Goal: Task Accomplishment & Management: Use online tool/utility

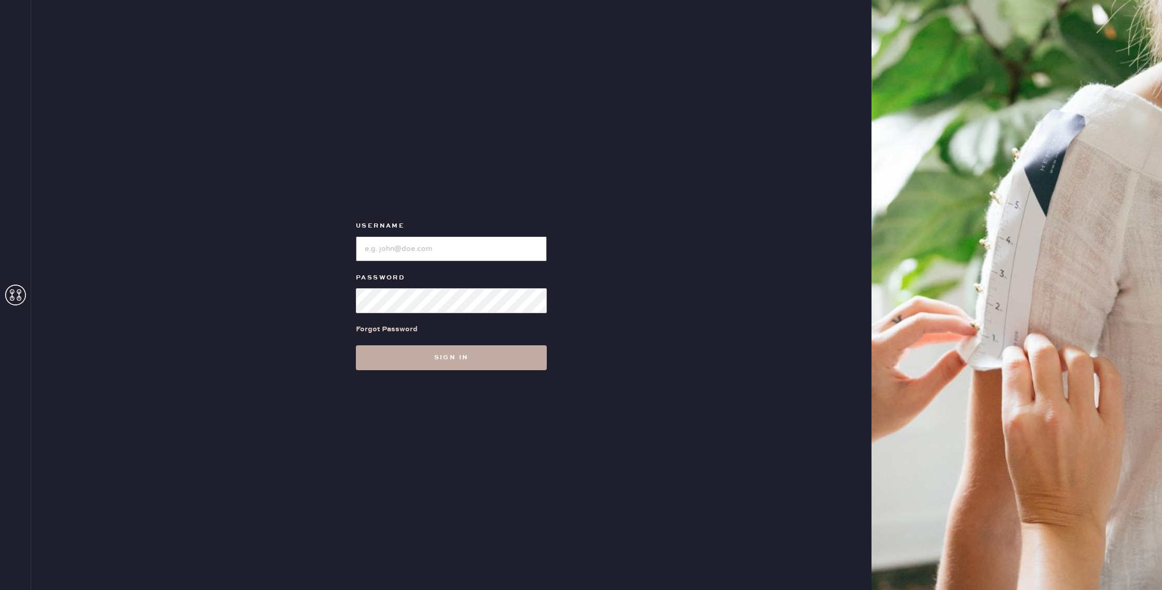
type input "reformationhenderson"
click at [481, 362] on button "Sign in" at bounding box center [451, 357] width 191 height 25
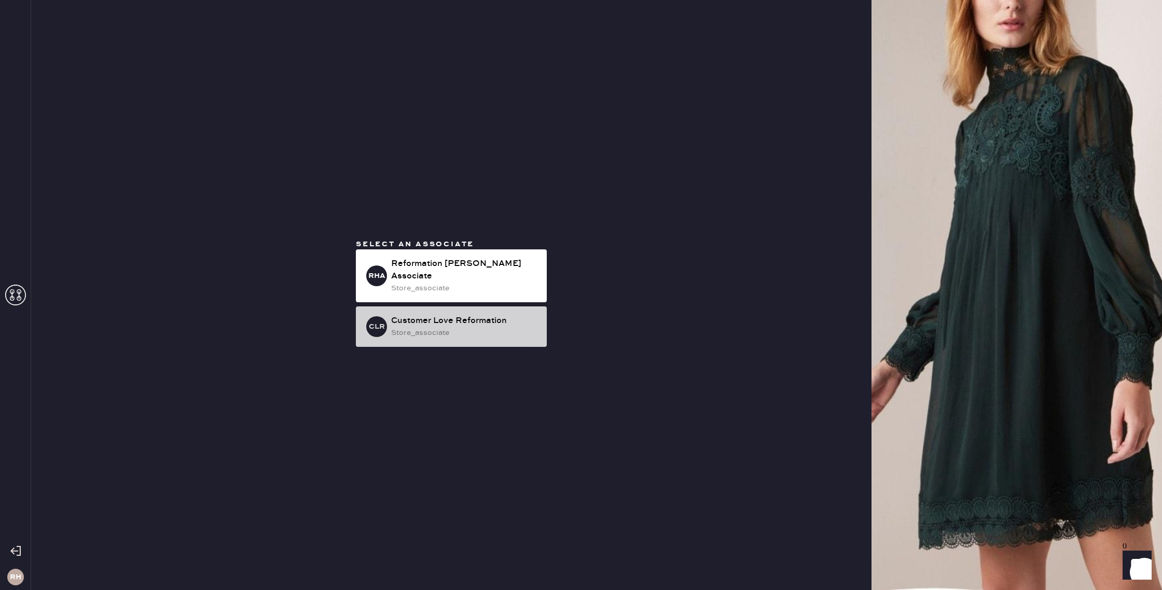
click at [473, 329] on div "store_associate" at bounding box center [464, 332] width 147 height 11
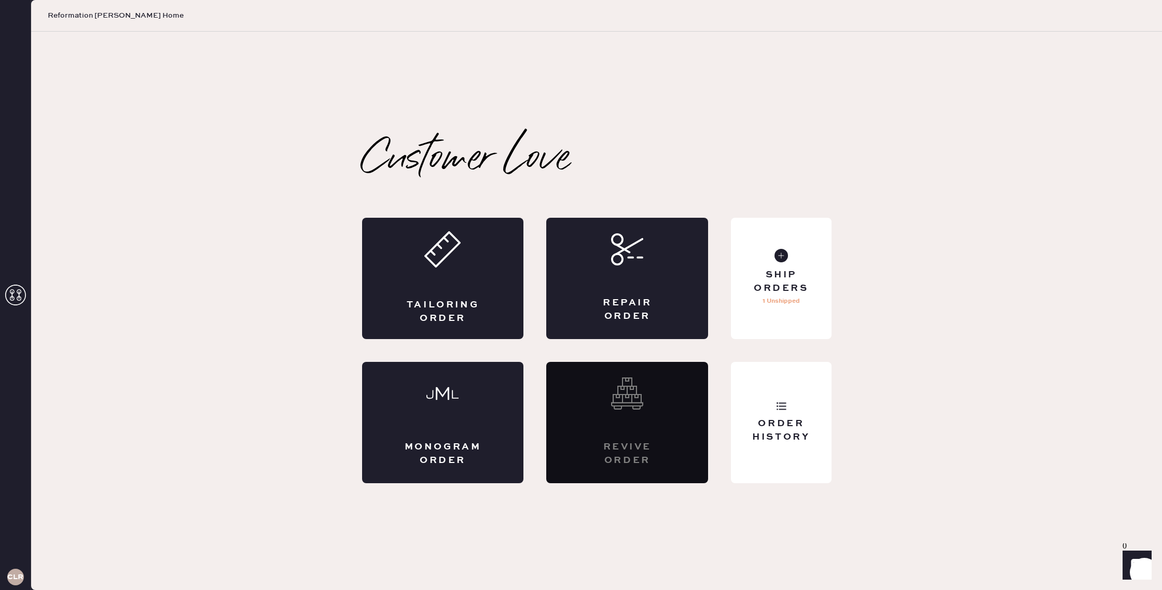
click at [7, 297] on icon at bounding box center [15, 295] width 21 height 21
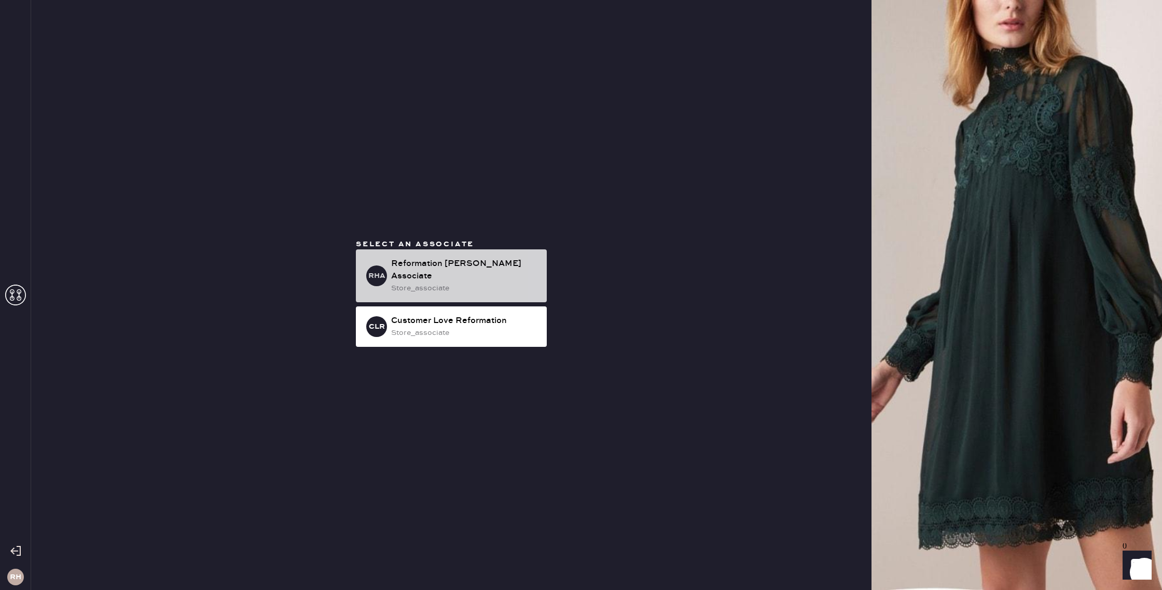
click at [426, 291] on div "RHA Reformation [PERSON_NAME] Associate store_associate" at bounding box center [451, 275] width 191 height 53
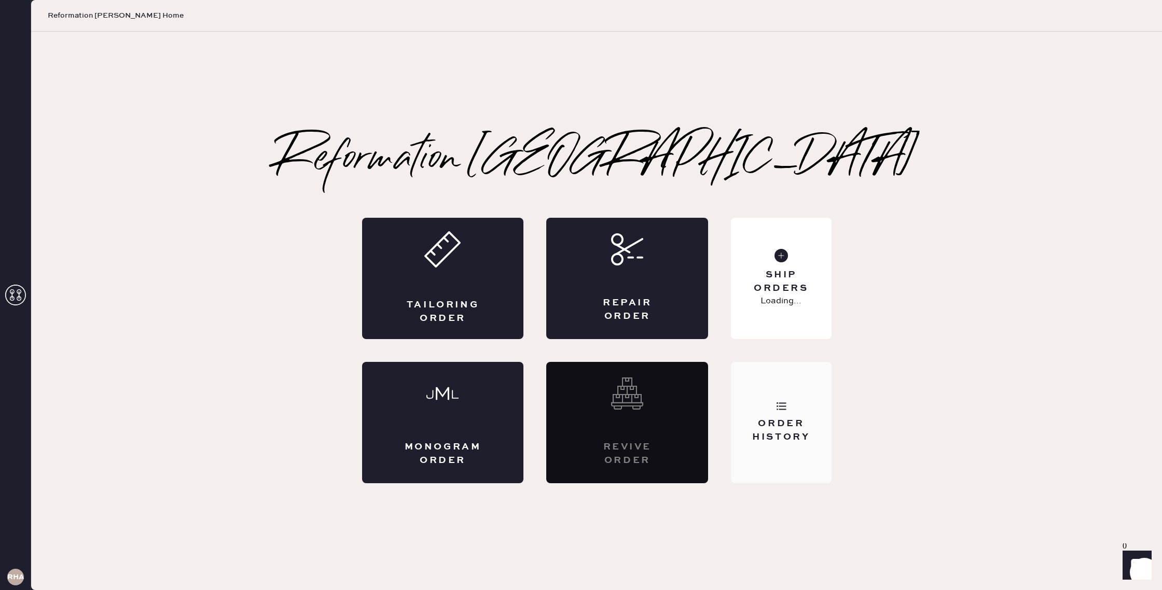
click at [759, 415] on div "Order History" at bounding box center [781, 422] width 100 height 121
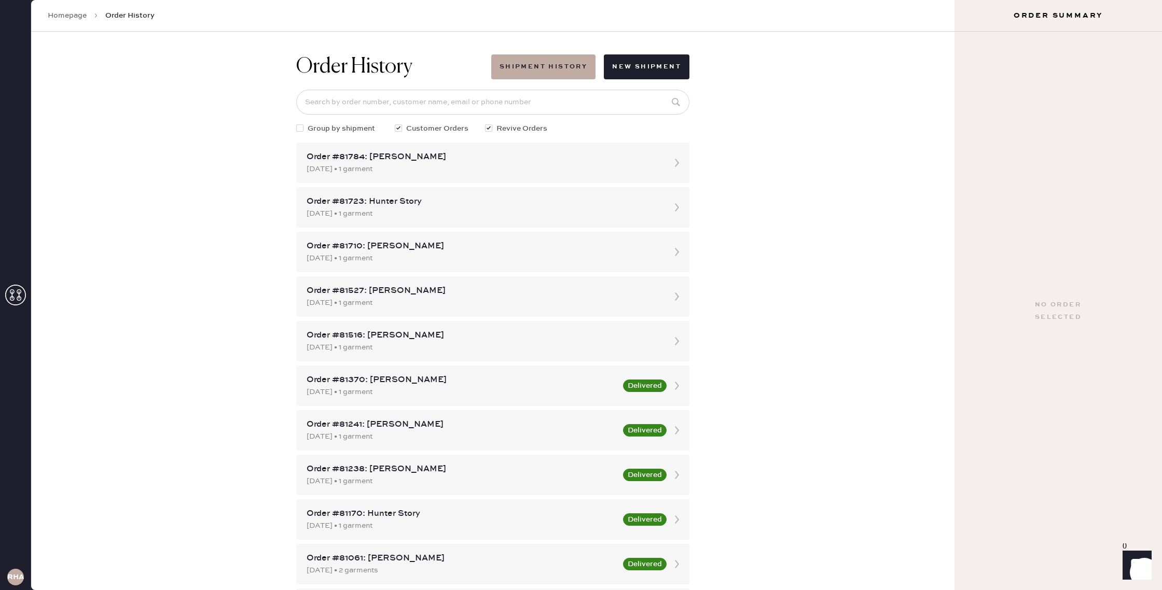
click at [69, 16] on link "Homepage" at bounding box center [67, 15] width 39 height 10
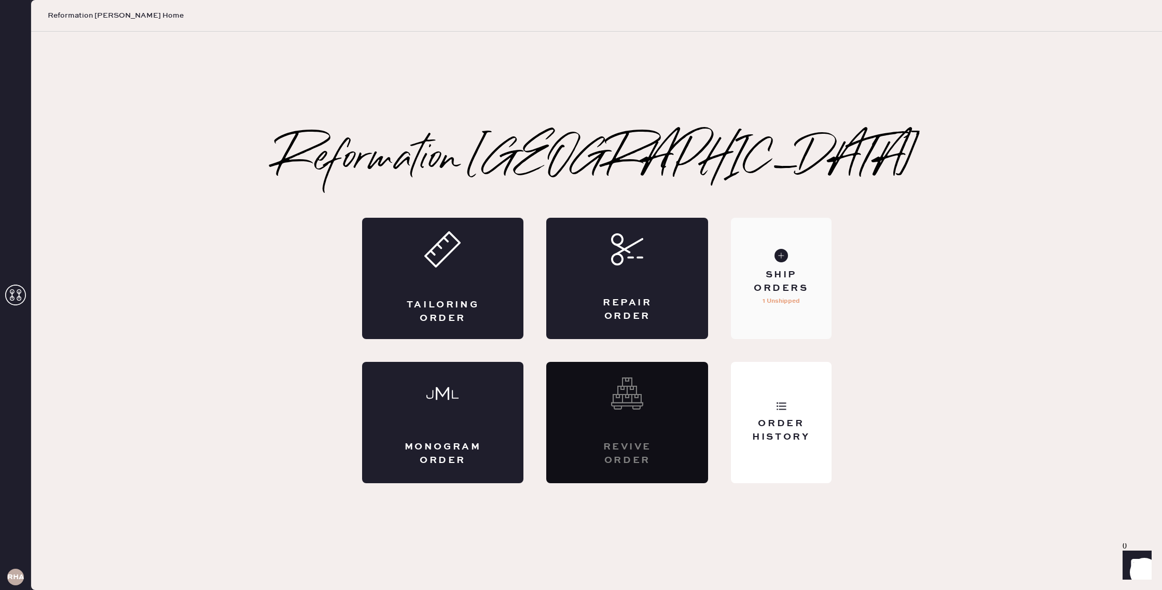
click at [770, 297] on p "1 Unshipped" at bounding box center [780, 301] width 37 height 12
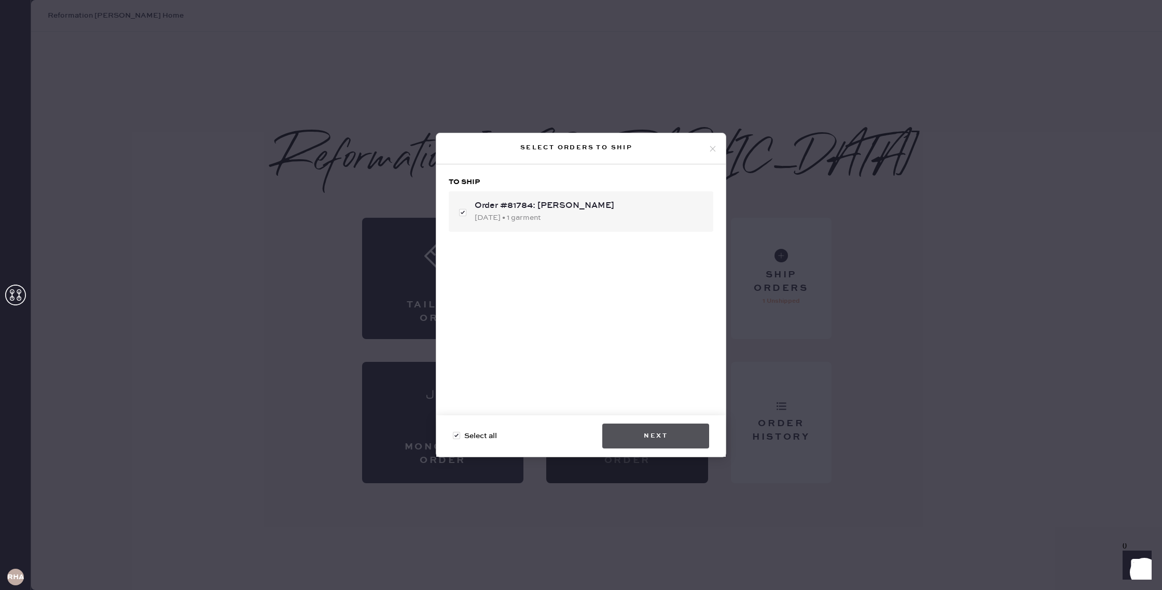
click at [671, 444] on button "Next" at bounding box center [655, 436] width 107 height 25
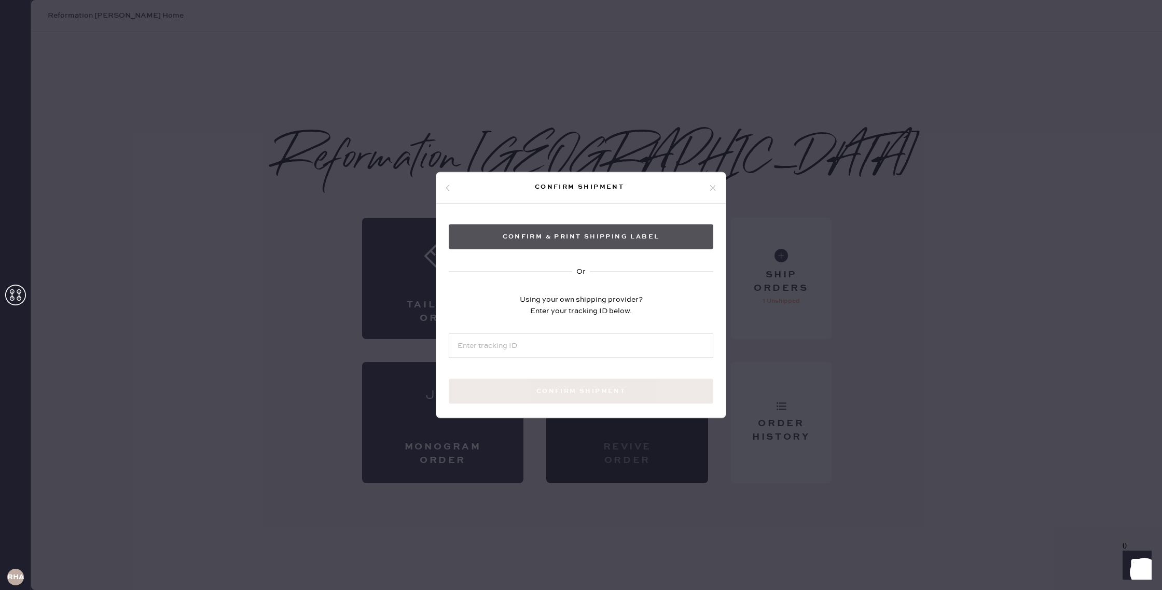
click at [524, 241] on button "Confirm & Print shipping label" at bounding box center [581, 237] width 264 height 25
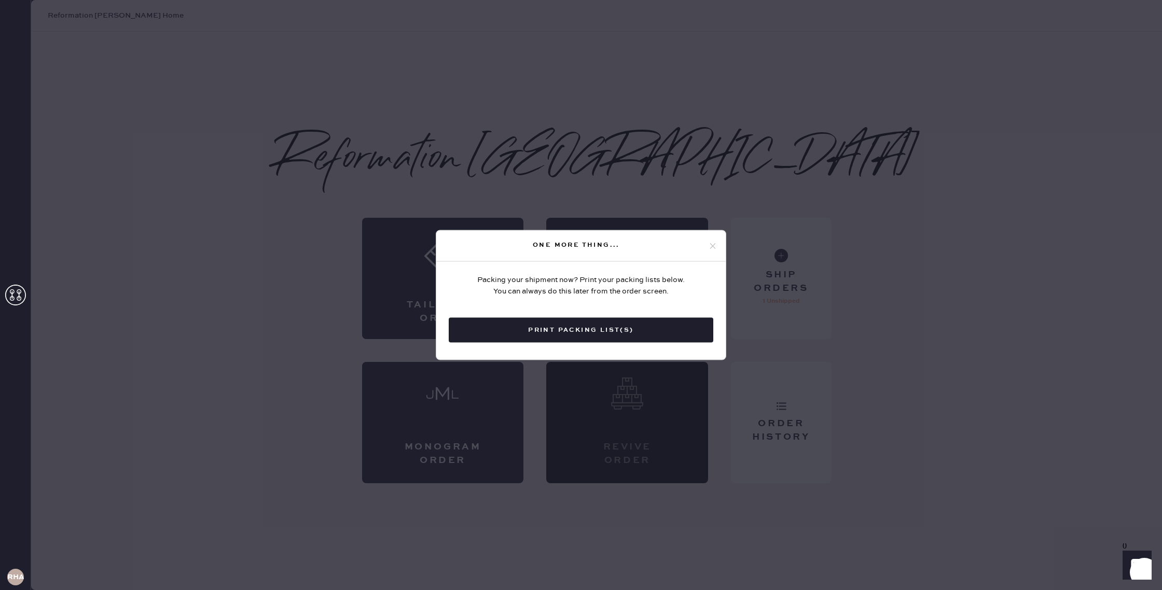
click at [611, 330] on button "Print Packing List(s)" at bounding box center [581, 330] width 264 height 25
